Goal: Transaction & Acquisition: Purchase product/service

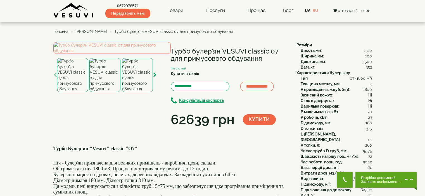
click at [99, 33] on span "[PERSON_NAME]" at bounding box center [91, 31] width 32 height 4
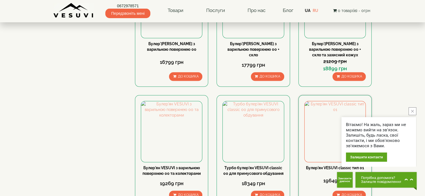
scroll to position [614, 0]
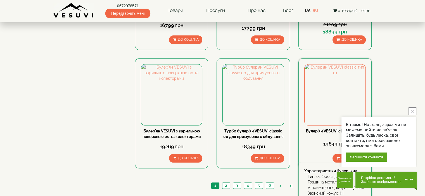
click at [324, 129] on link "Булер'ян VESUVI classic тип 01" at bounding box center [335, 131] width 58 height 4
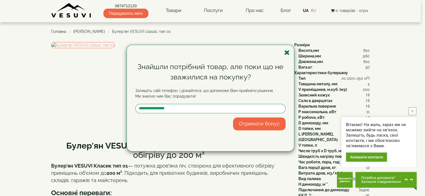
click at [288, 52] on icon "button" at bounding box center [287, 52] width 6 height 7
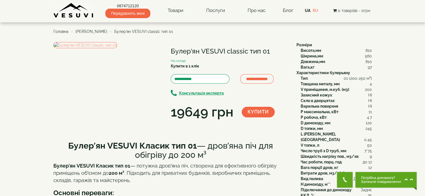
copy div "Булер'ян VESUVI classic тип 01"
drag, startPoint x: 180, startPoint y: 51, endPoint x: 275, endPoint y: 50, distance: 95.2
click at [275, 50] on div "**********" at bounding box center [172, 82] width 239 height 80
